Goal: Information Seeking & Learning: Check status

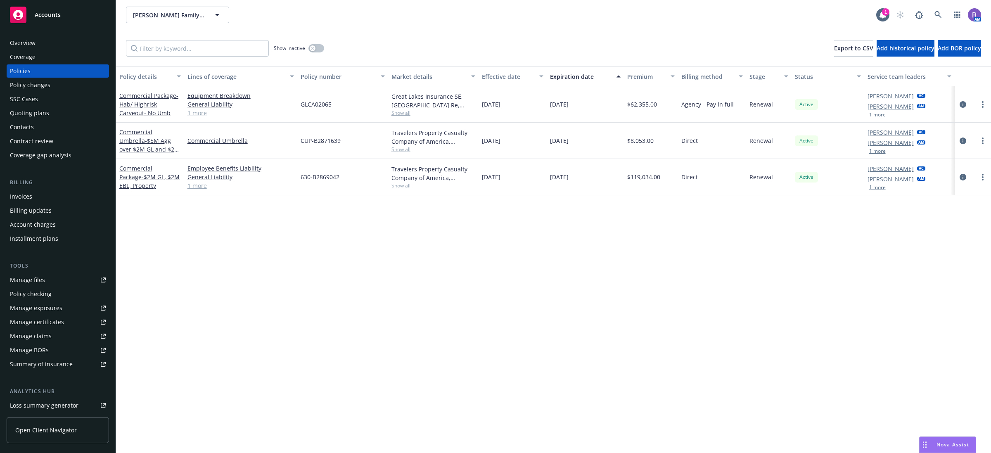
click at [832, 314] on div "Policy details Lines of coverage Policy number Market details Effective date Ex…" at bounding box center [553, 259] width 875 height 387
